Goal: Task Accomplishment & Management: Use online tool/utility

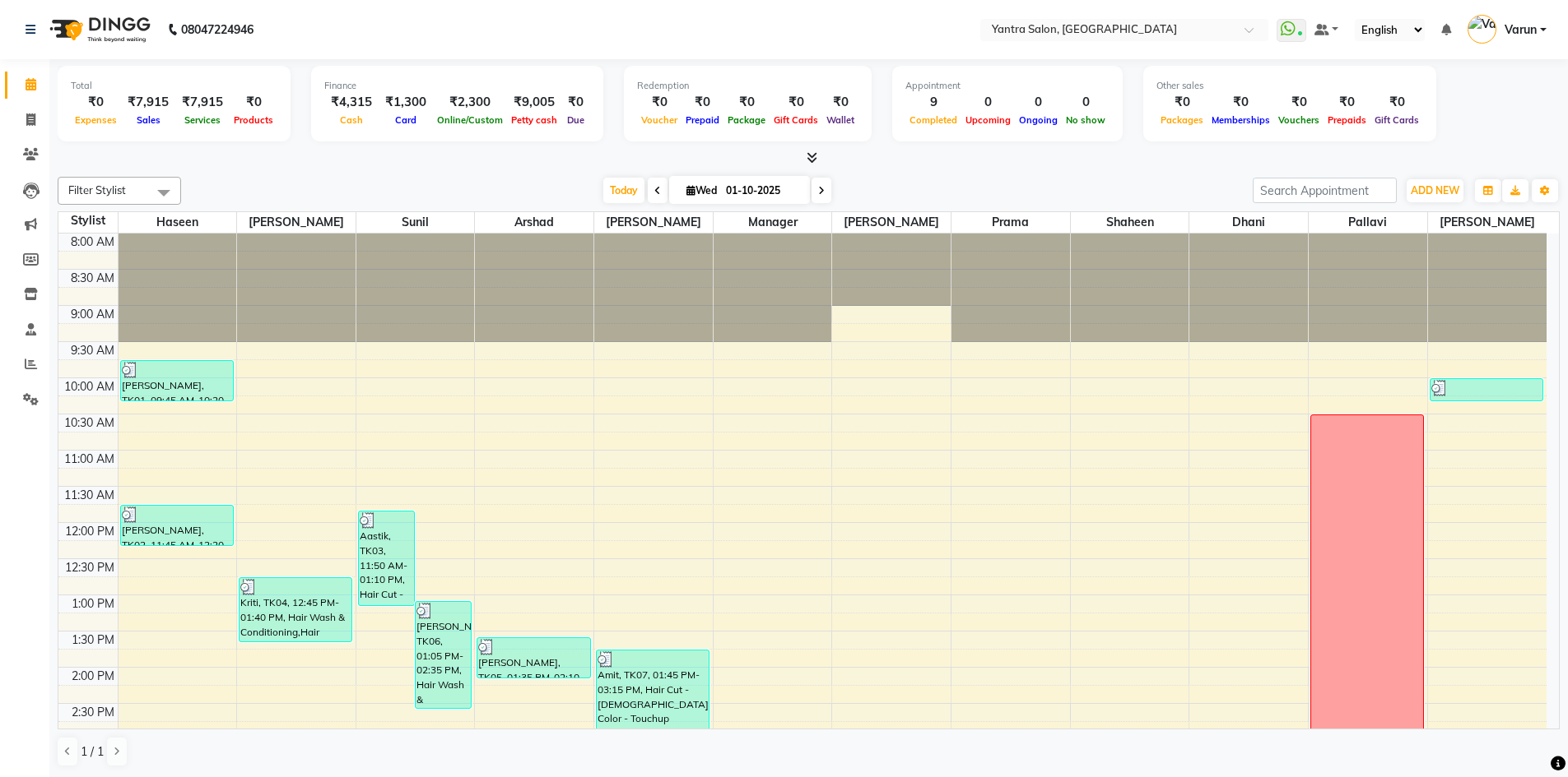
scroll to position [446, 0]
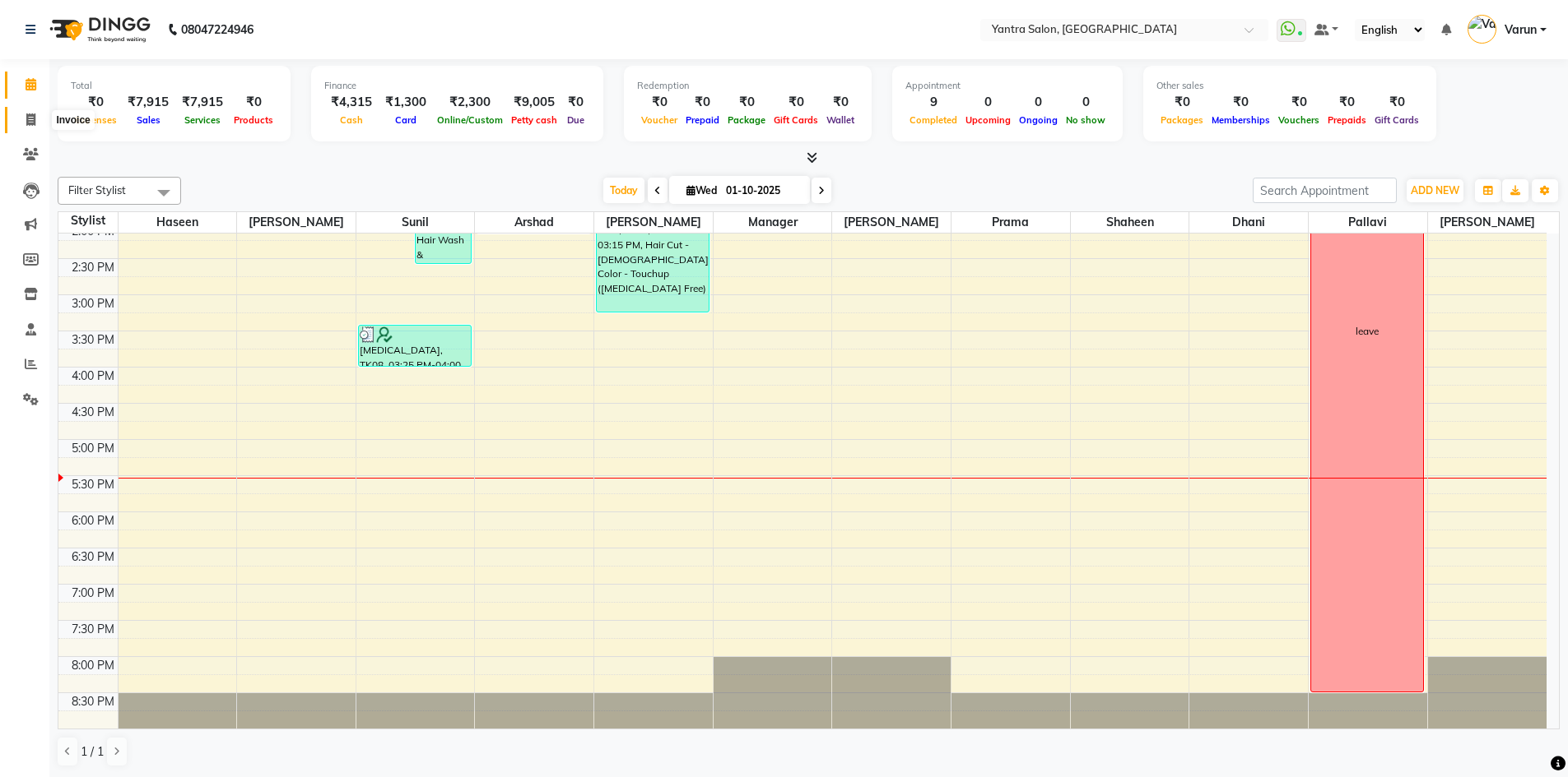
drag, startPoint x: 22, startPoint y: 119, endPoint x: 73, endPoint y: 119, distance: 51.0
click at [22, 119] on span at bounding box center [31, 121] width 29 height 19
select select "service"
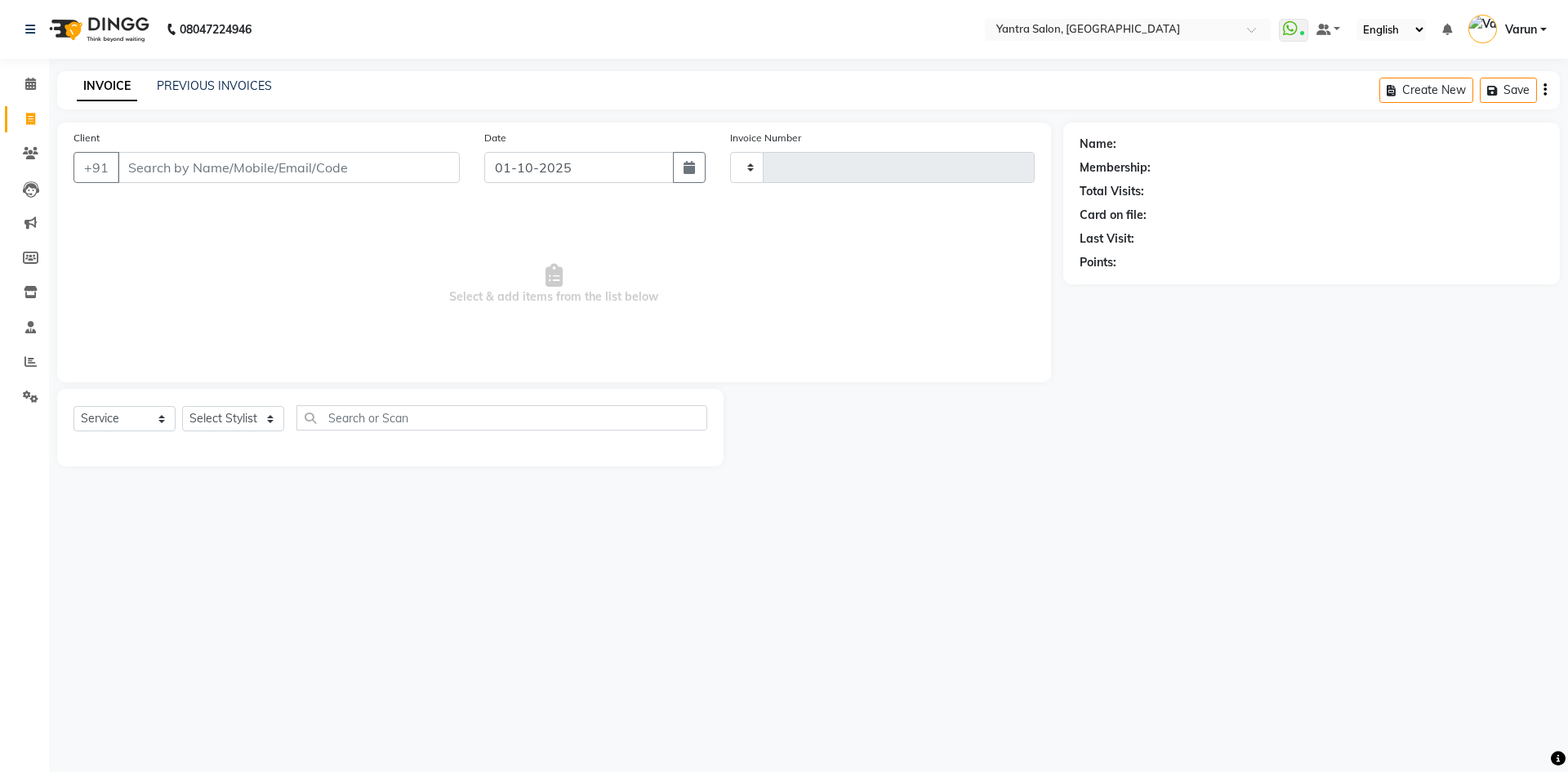
type input "2828"
select select "6253"
click at [228, 91] on link "PREVIOUS INVOICES" at bounding box center [214, 85] width 115 height 14
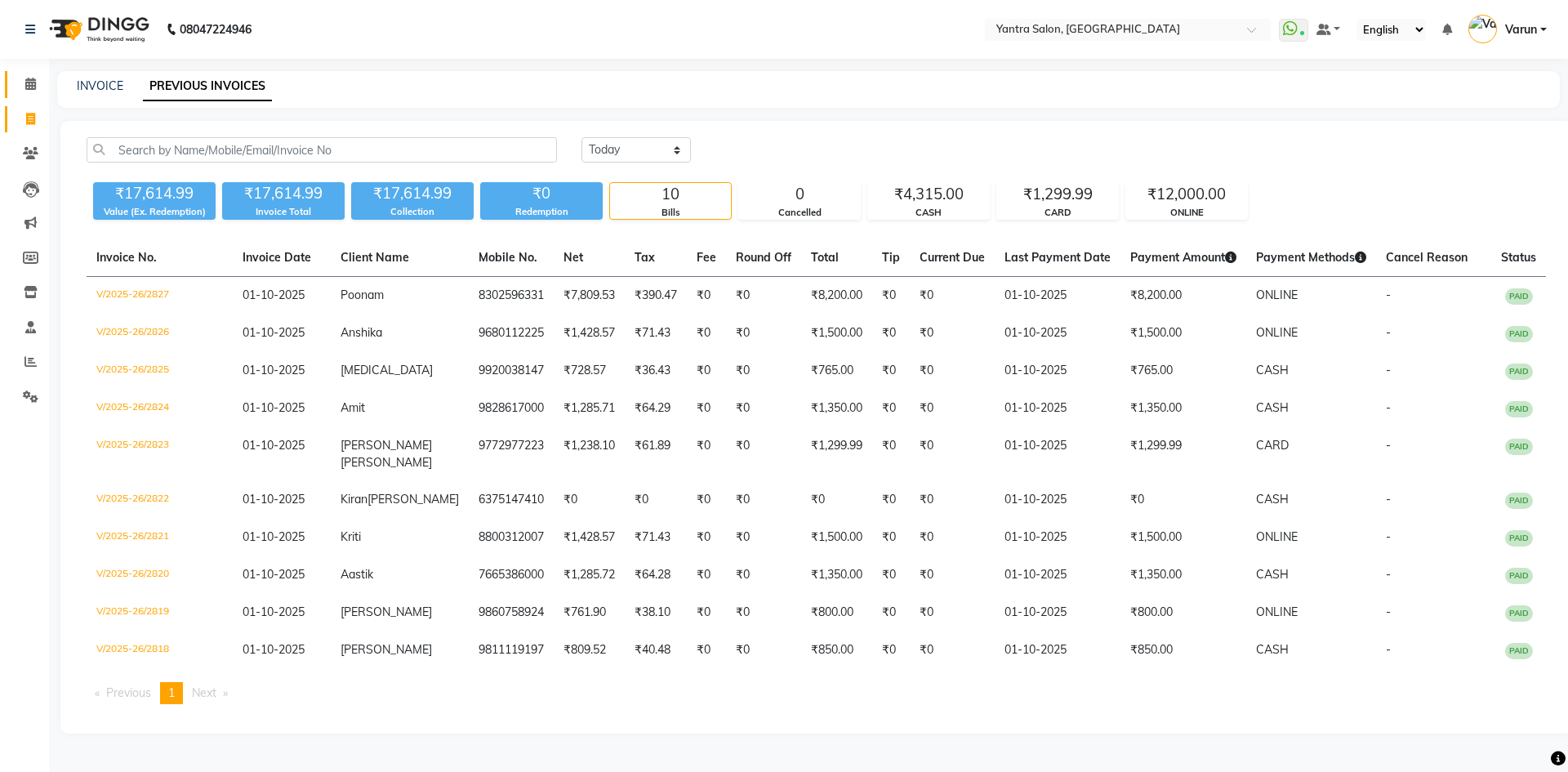
click at [14, 84] on link "Calendar" at bounding box center [24, 84] width 39 height 27
